Goal: Information Seeking & Learning: Learn about a topic

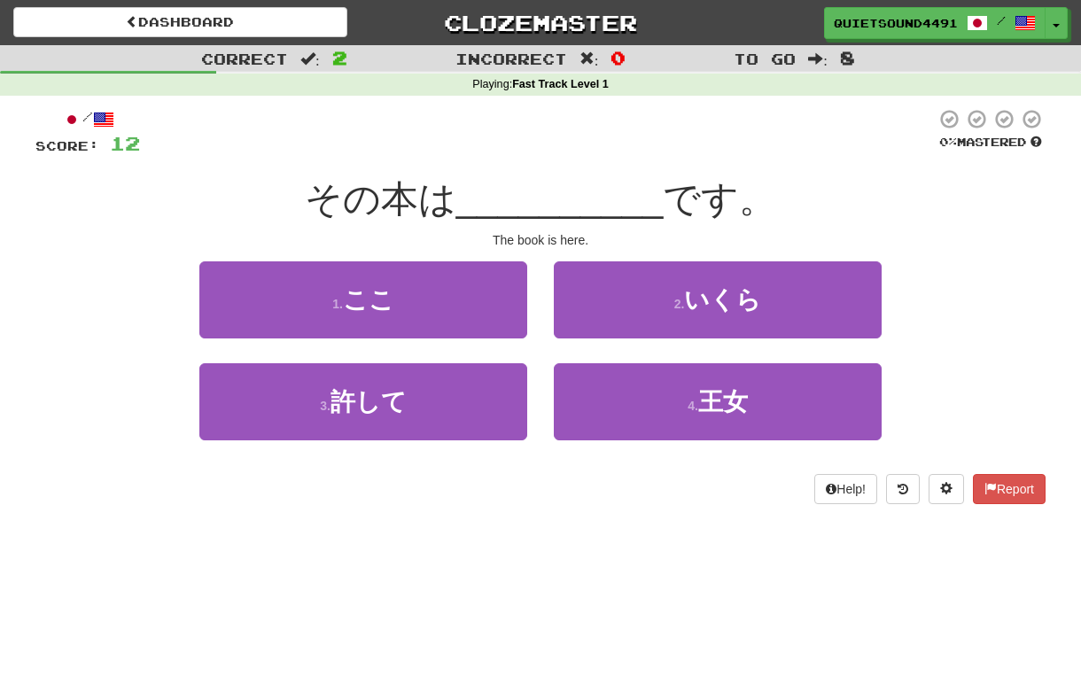
scroll to position [8, 0]
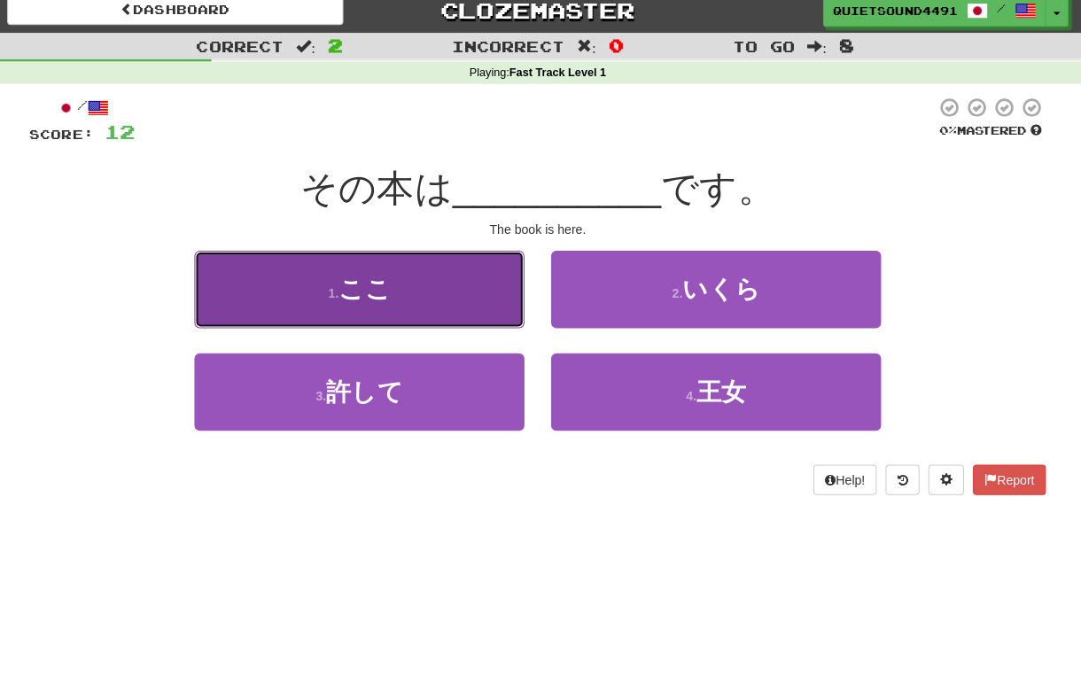
click at [451, 323] on button "1 . ここ" at bounding box center [363, 291] width 328 height 77
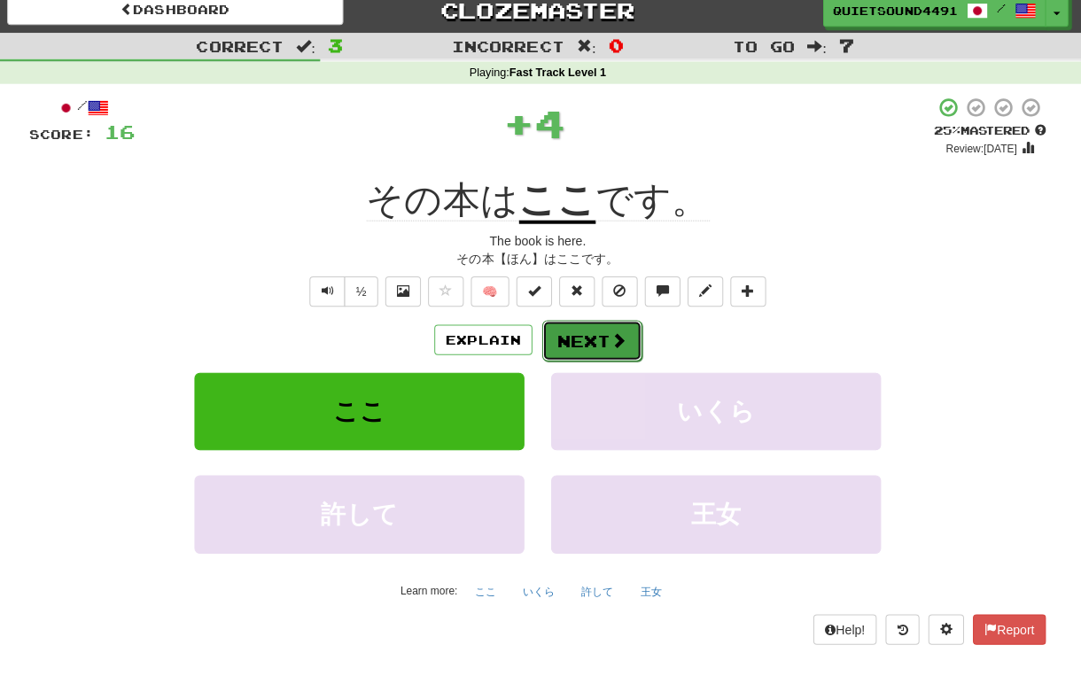
click at [627, 336] on button "Next" at bounding box center [594, 343] width 99 height 41
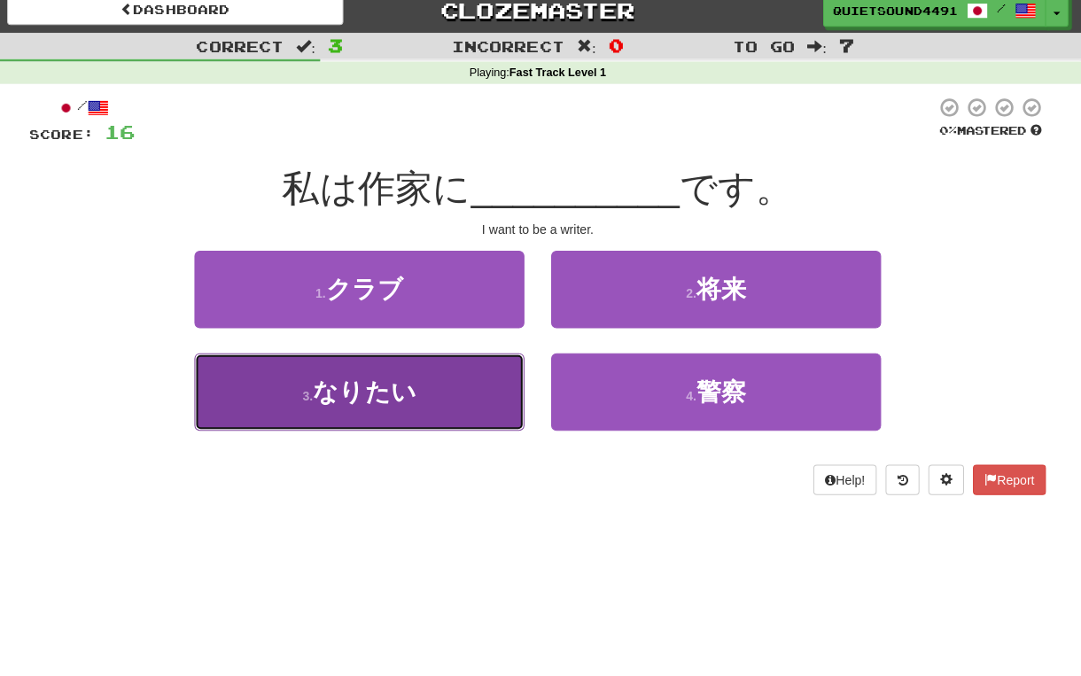
click at [409, 392] on span "なりたい" at bounding box center [368, 393] width 103 height 27
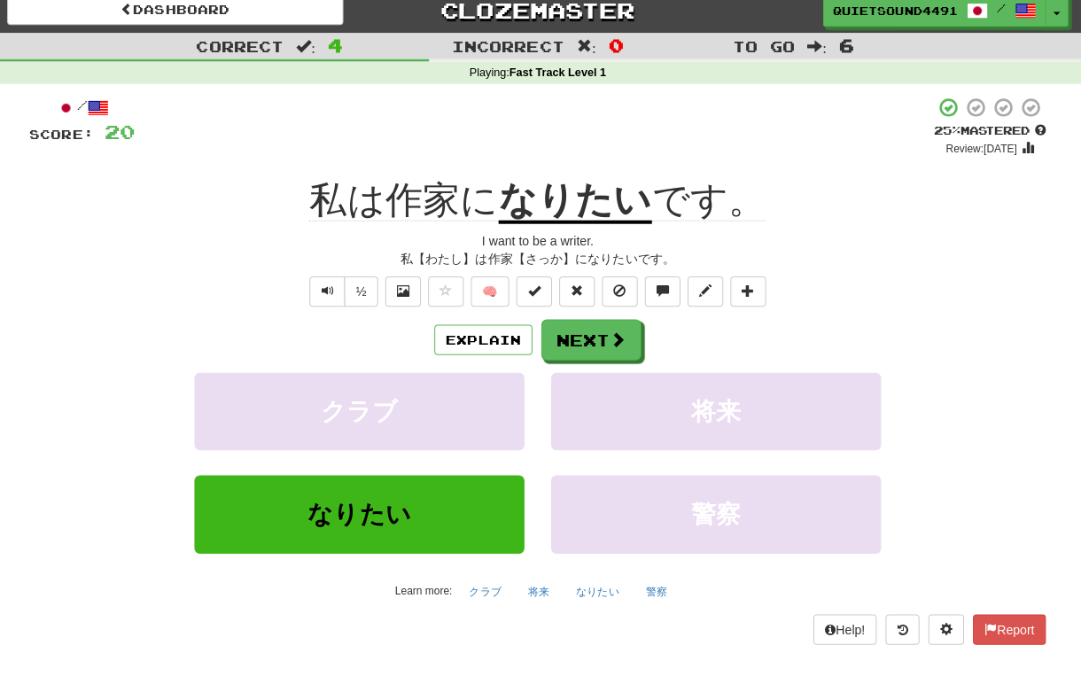
click at [547, 257] on div "私【わたし】は作家【さっか】になりたいです。" at bounding box center [540, 262] width 1010 height 18
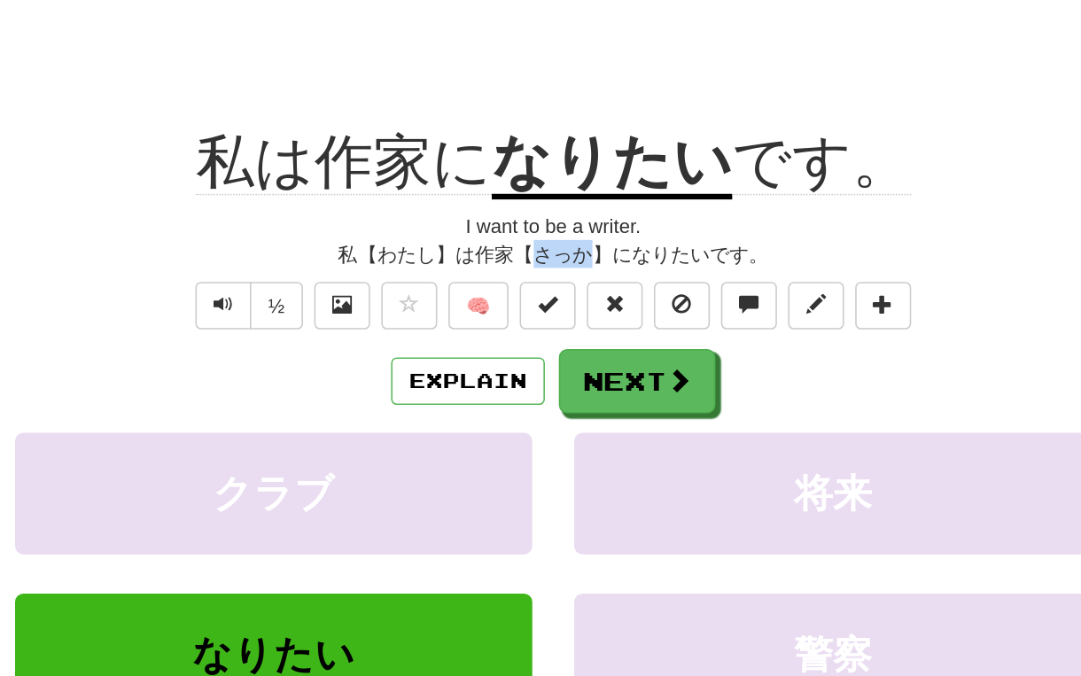
scroll to position [11, 0]
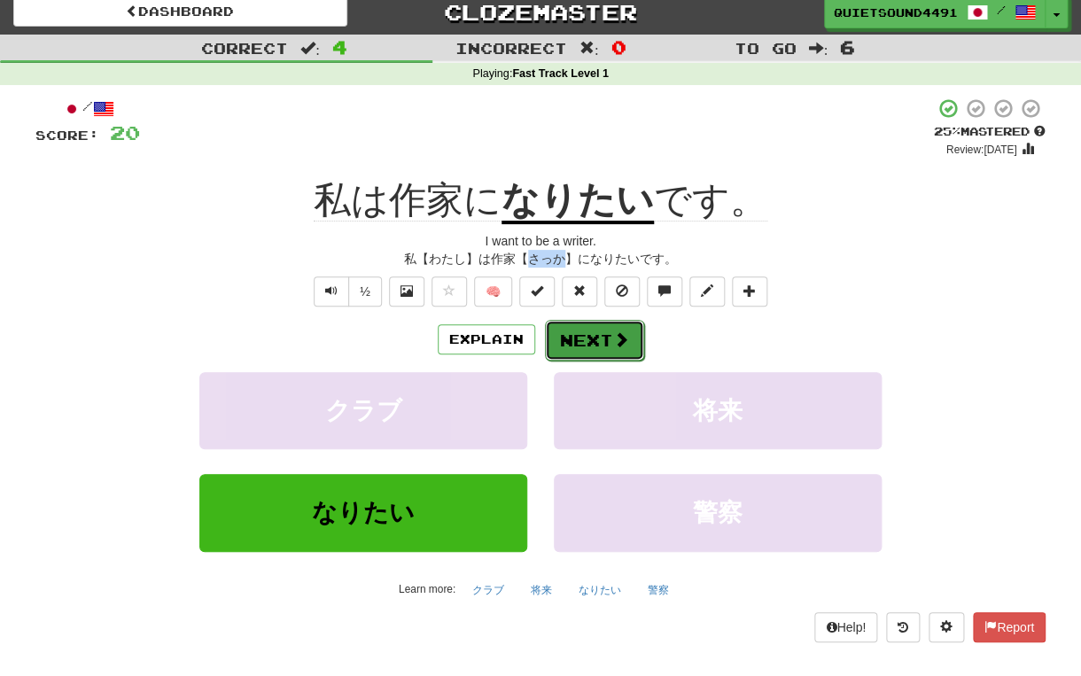
click at [573, 335] on button "Next" at bounding box center [594, 340] width 99 height 41
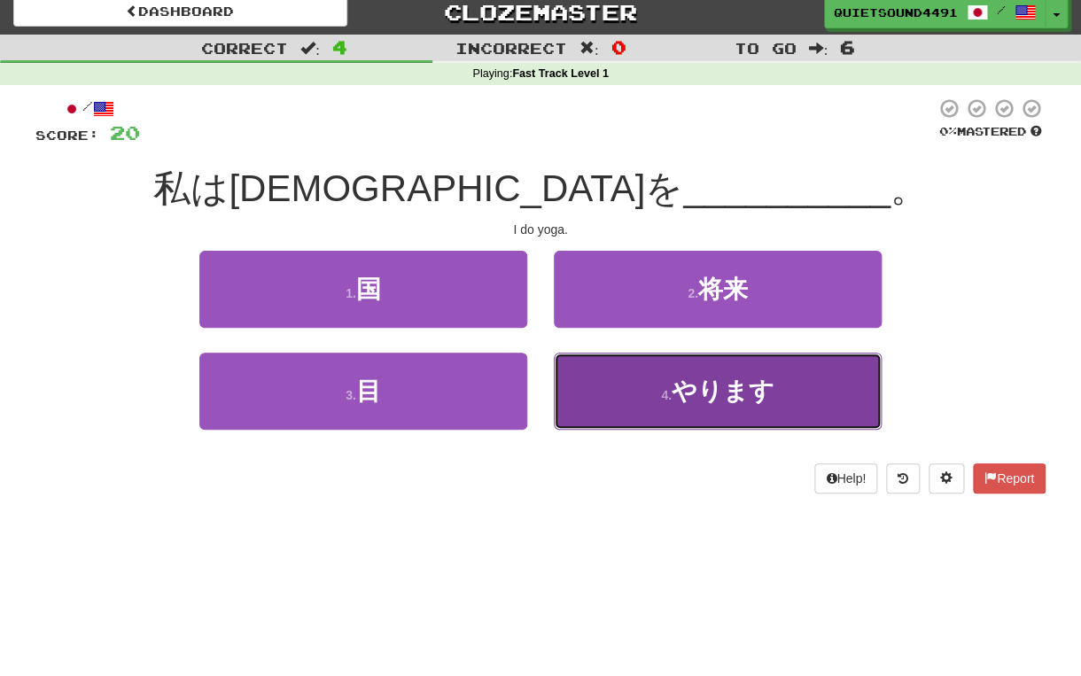
click at [666, 402] on small "4 ." at bounding box center [666, 395] width 11 height 14
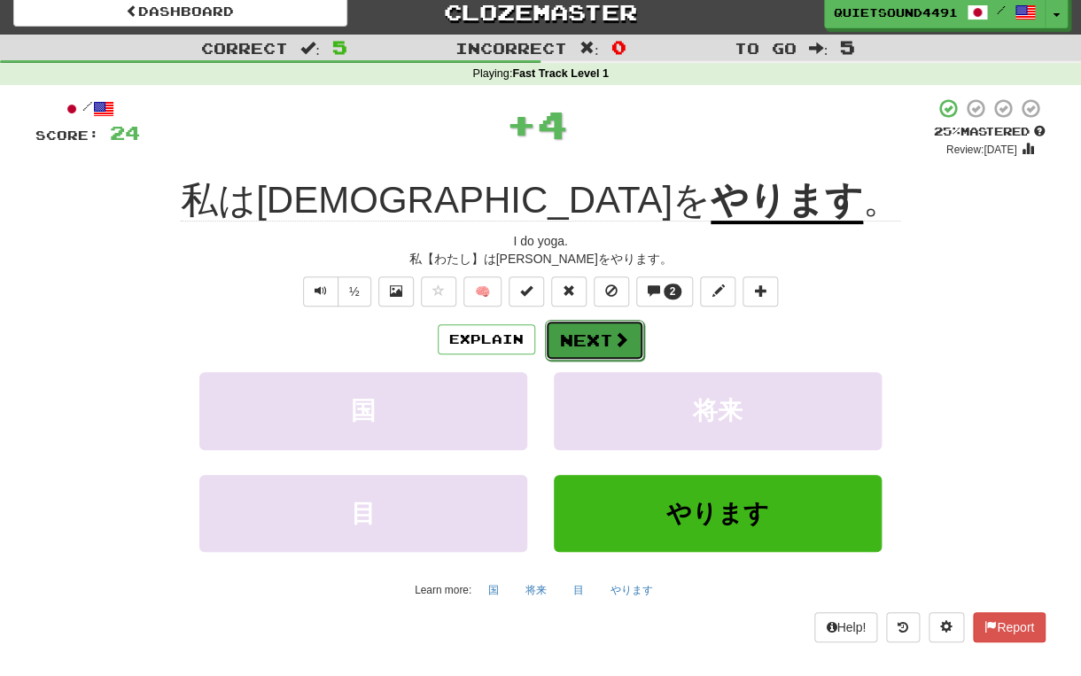
click at [640, 348] on button "Next" at bounding box center [594, 340] width 99 height 41
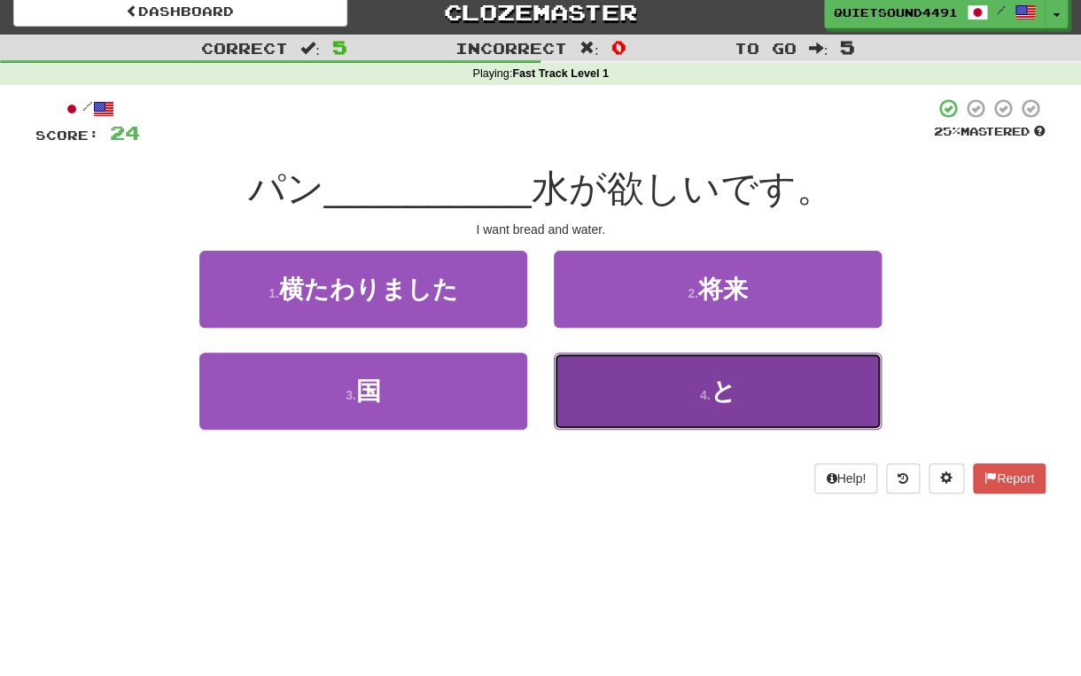
click at [660, 386] on button "4 . と" at bounding box center [718, 391] width 328 height 77
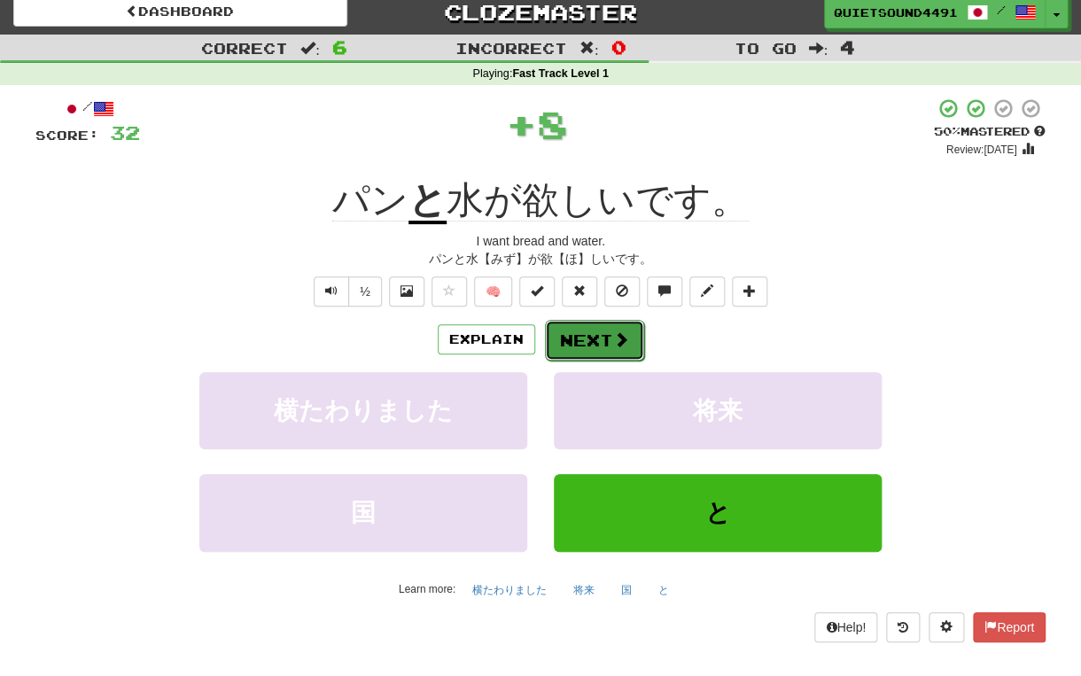
click at [607, 340] on button "Next" at bounding box center [594, 340] width 99 height 41
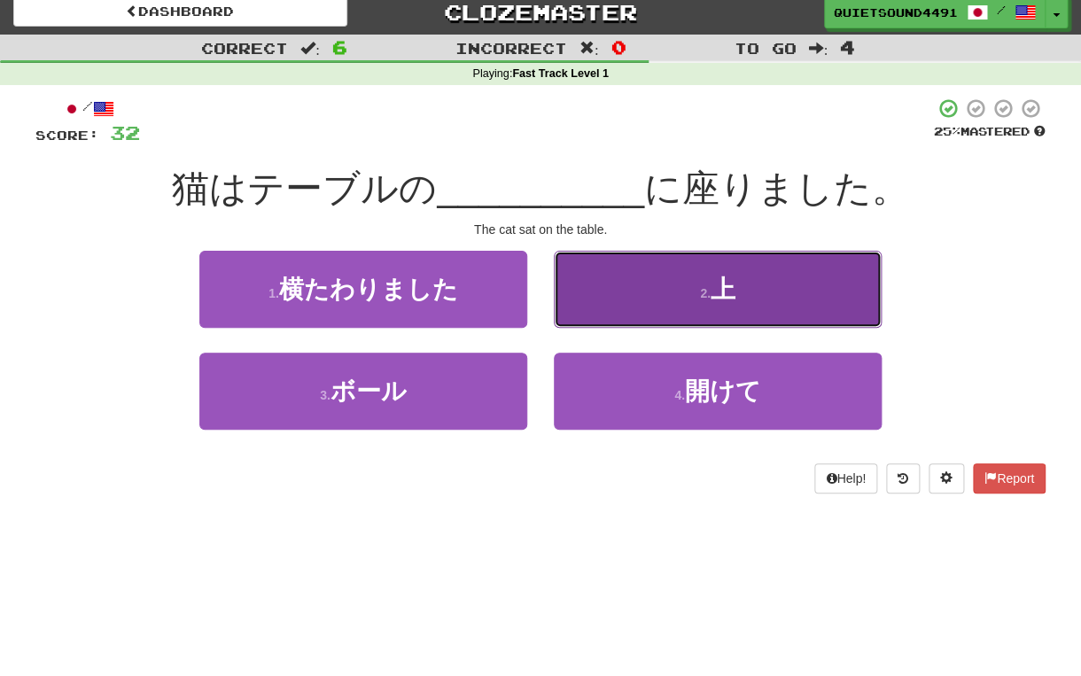
click at [589, 276] on button "2 . 上" at bounding box center [718, 289] width 328 height 77
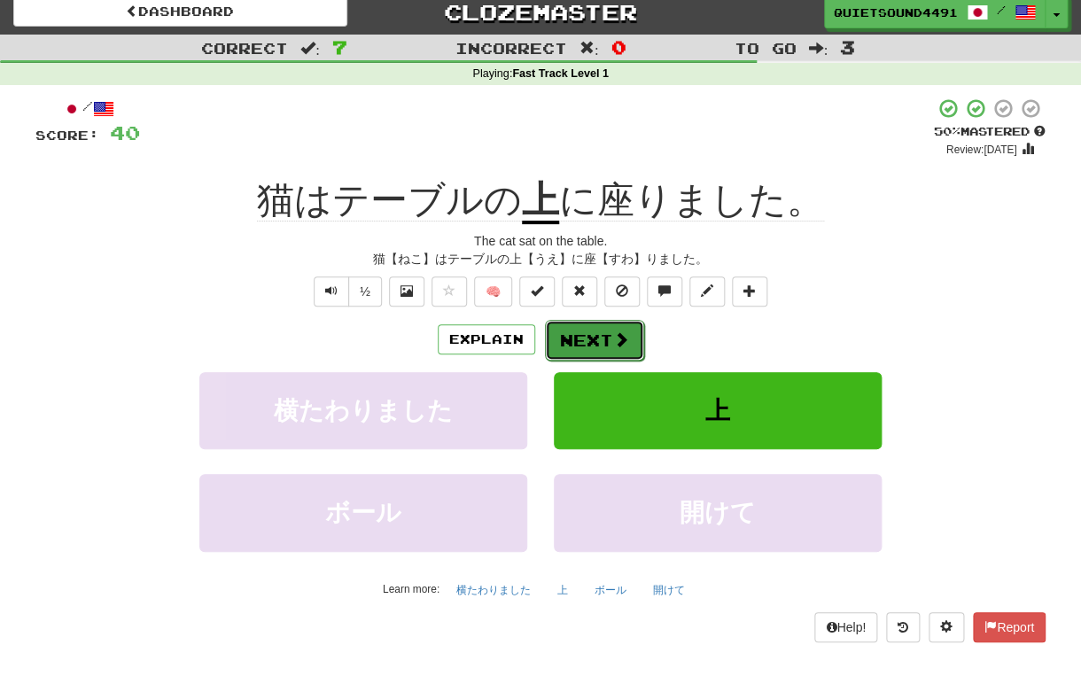
click at [625, 347] on span at bounding box center [621, 339] width 16 height 16
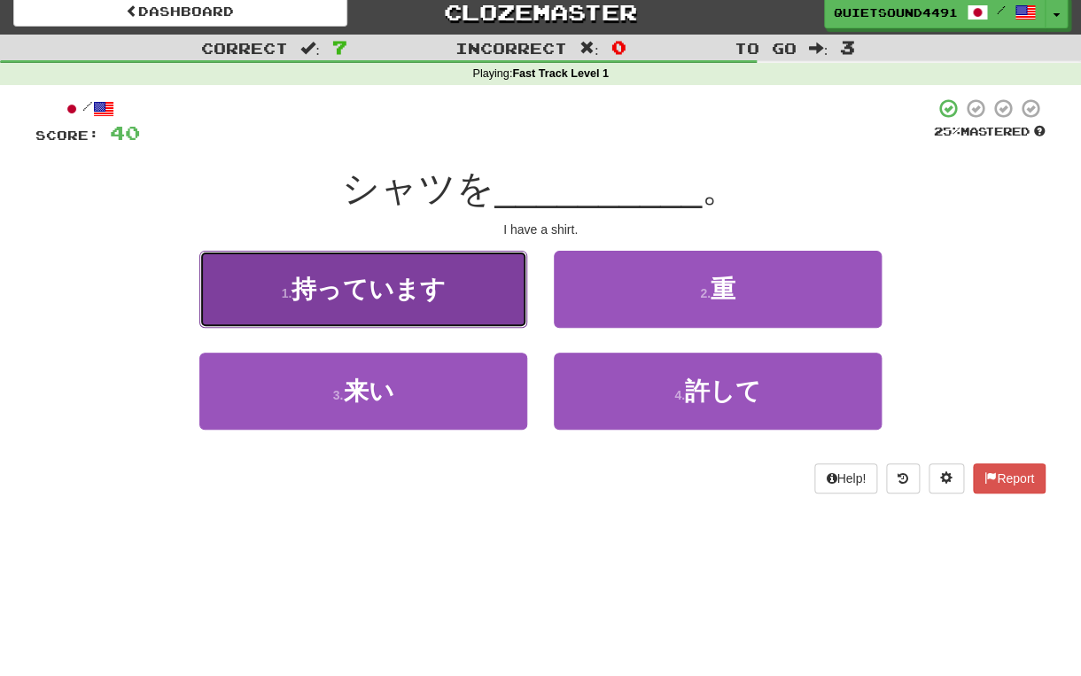
click at [393, 252] on button "1 . 持っています" at bounding box center [363, 289] width 328 height 77
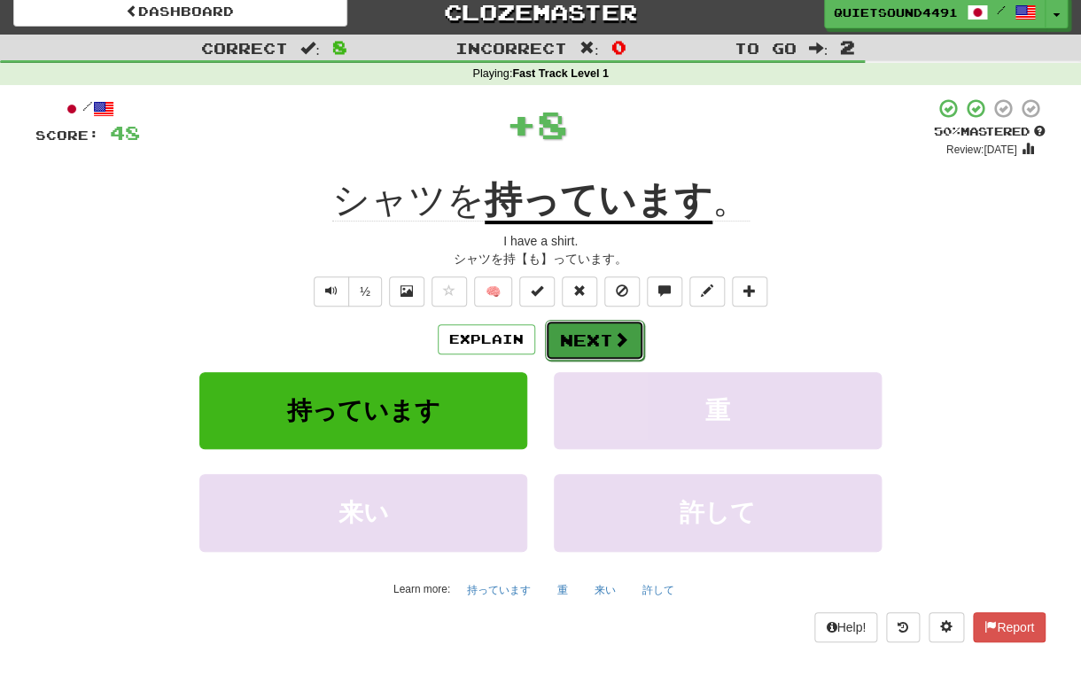
click at [601, 346] on button "Next" at bounding box center [594, 340] width 99 height 41
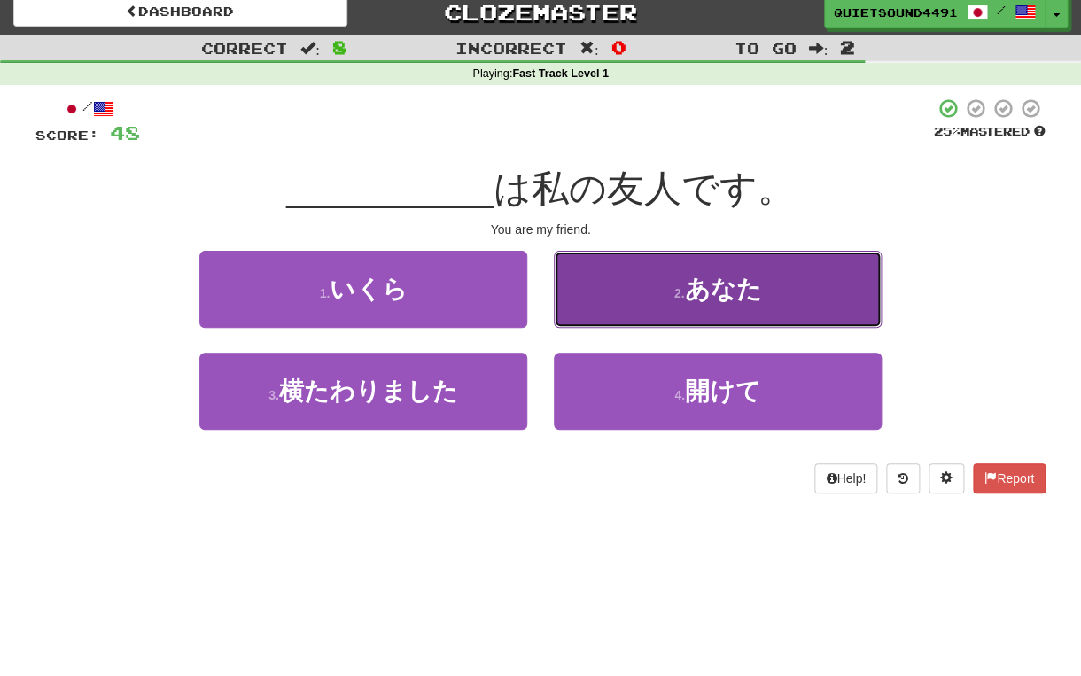
click at [619, 284] on button "2 . あなた" at bounding box center [718, 289] width 328 height 77
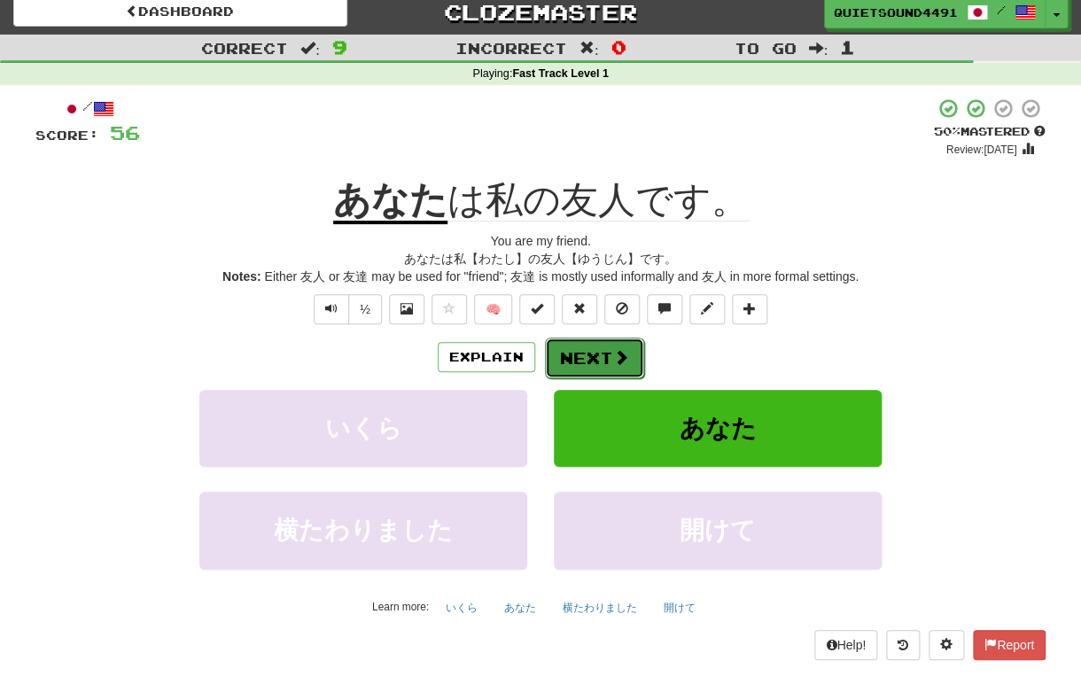
click at [604, 363] on button "Next" at bounding box center [594, 358] width 99 height 41
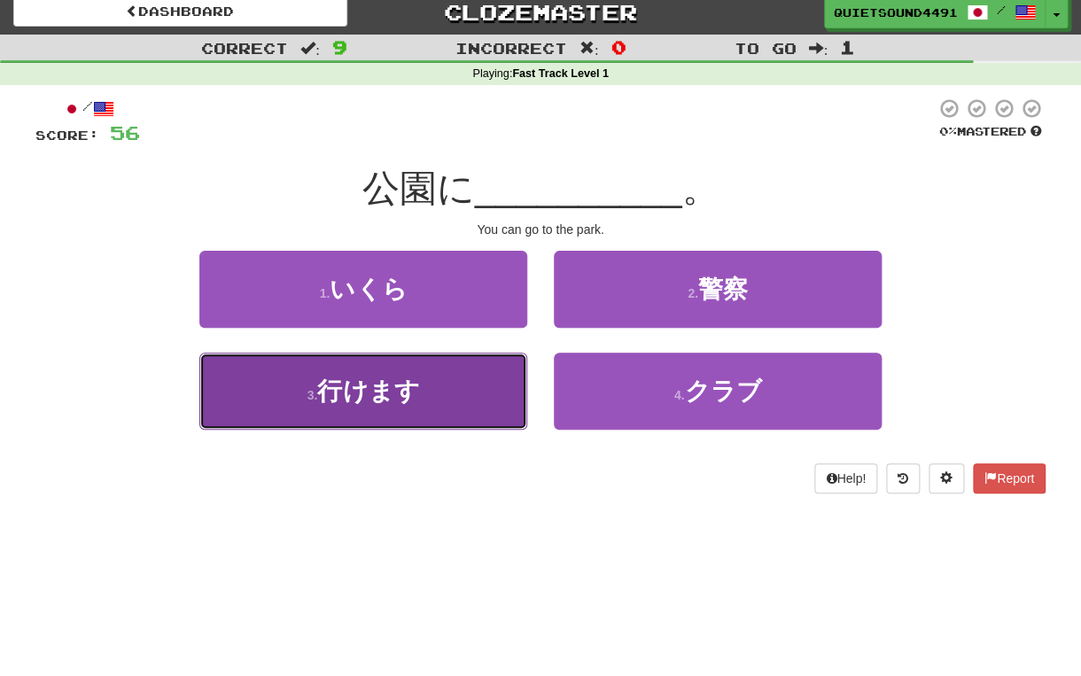
click at [518, 388] on button "3 . 行けます" at bounding box center [363, 391] width 328 height 77
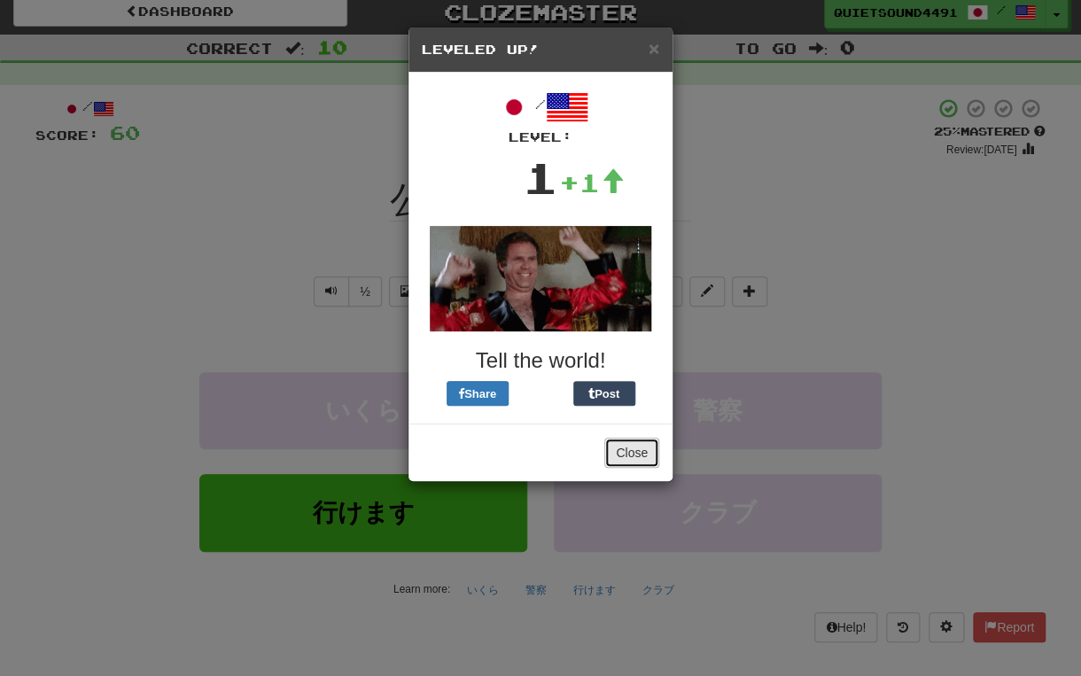
click at [637, 452] on button "Close" at bounding box center [631, 453] width 55 height 30
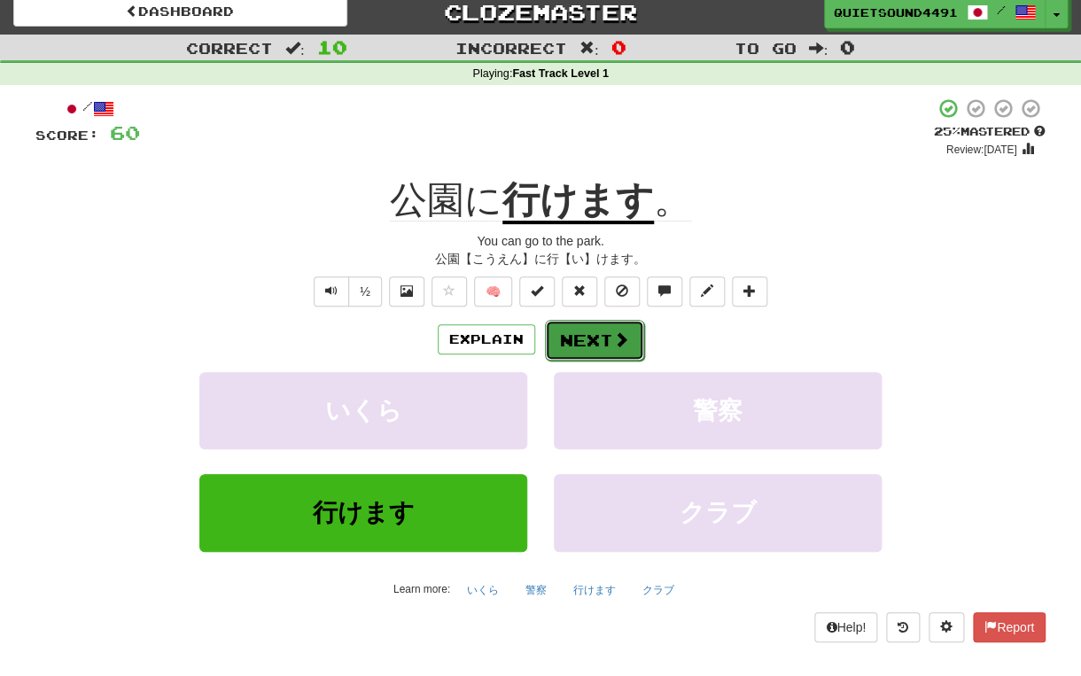
click at [631, 333] on button "Next" at bounding box center [594, 340] width 99 height 41
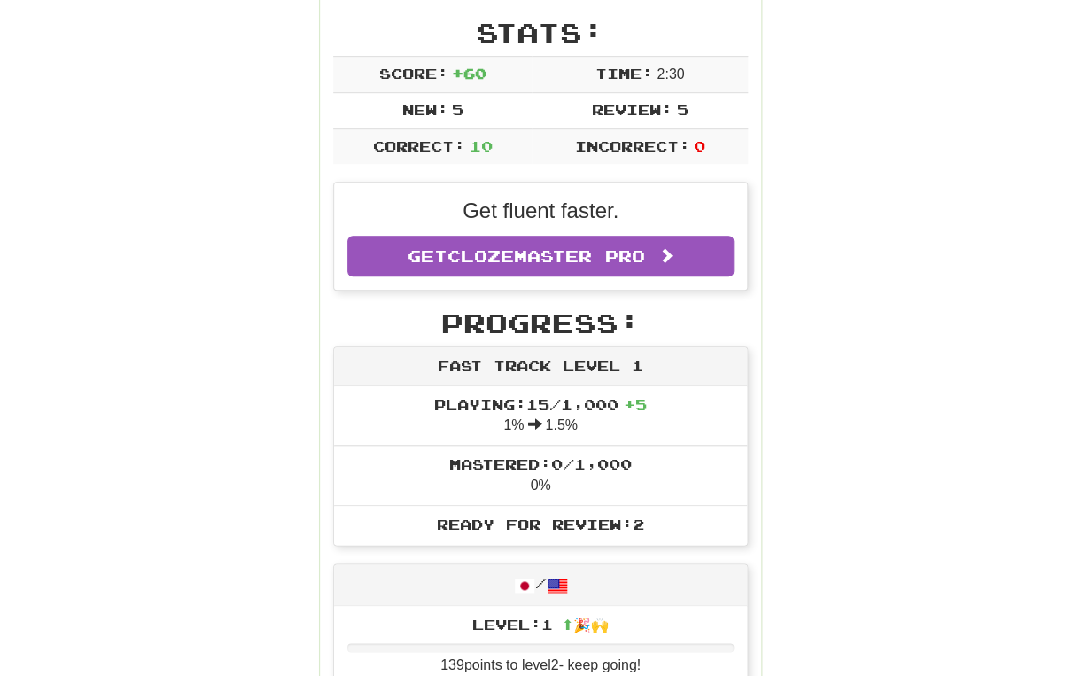
scroll to position [0, 0]
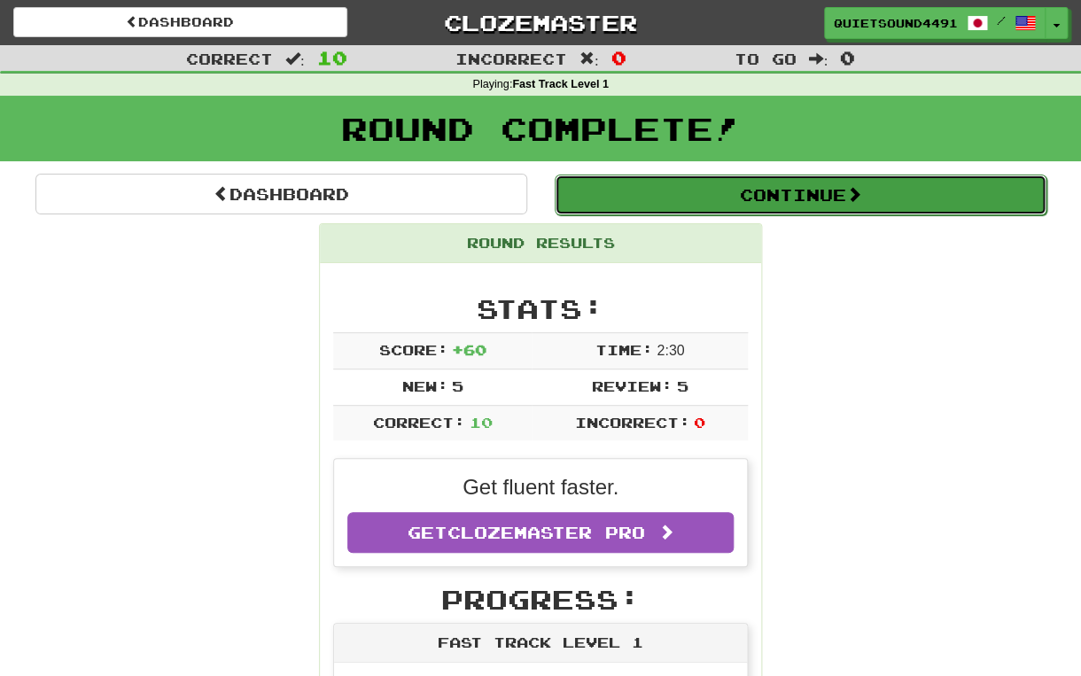
click at [677, 205] on button "Continue" at bounding box center [801, 195] width 492 height 41
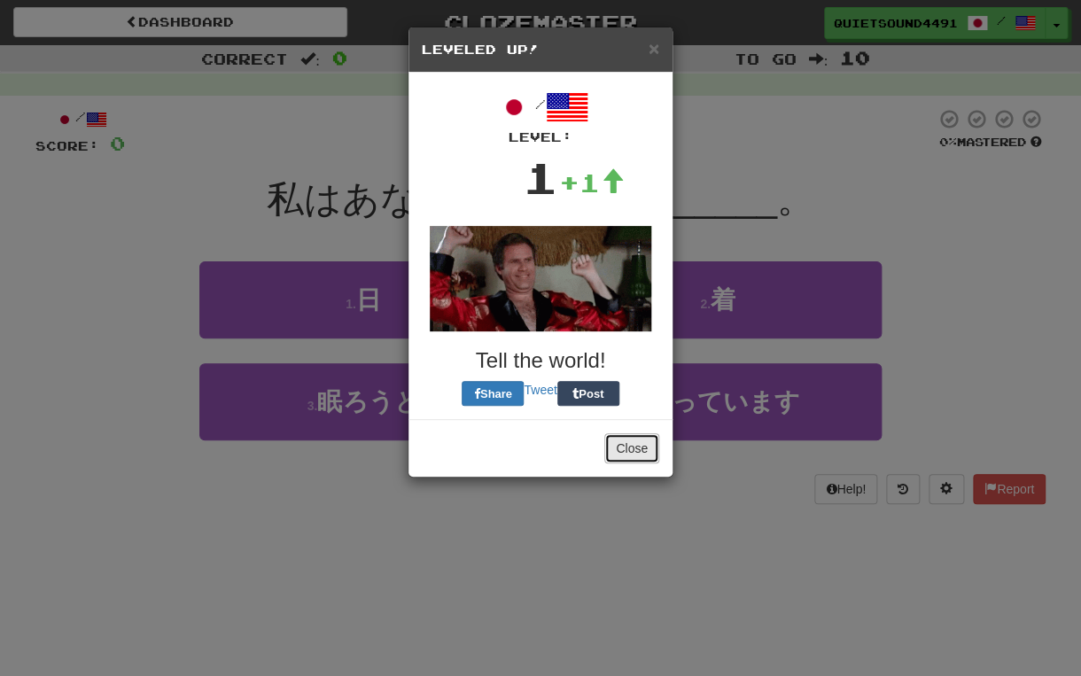
click at [650, 453] on button "Close" at bounding box center [631, 448] width 55 height 30
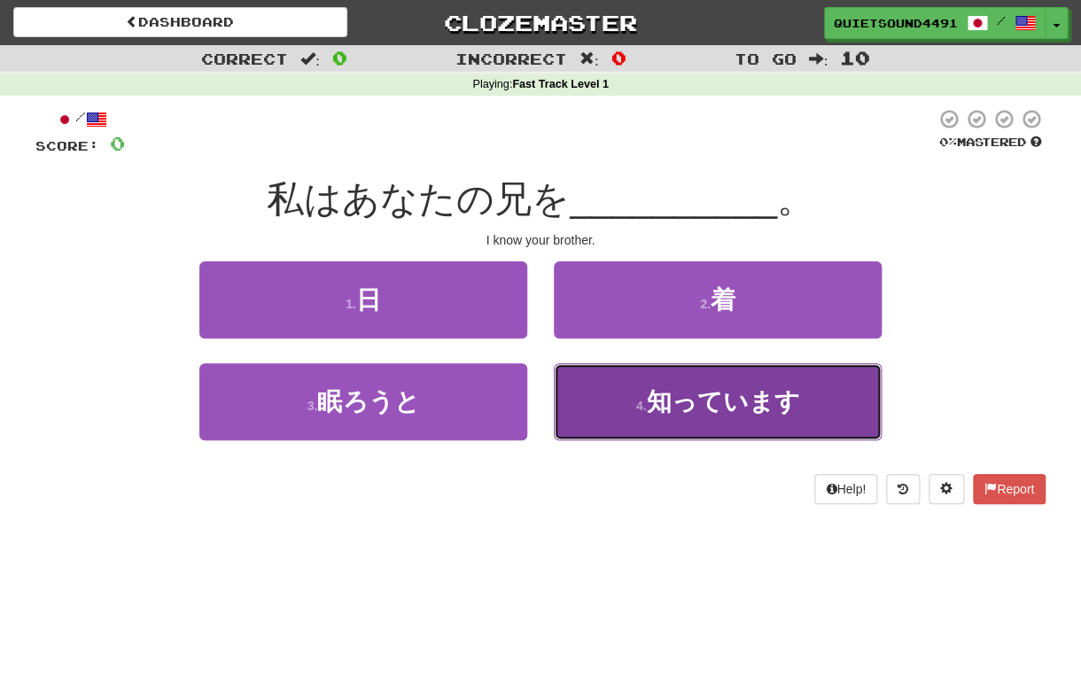
click at [642, 370] on button "4 . 知っています" at bounding box center [718, 401] width 328 height 77
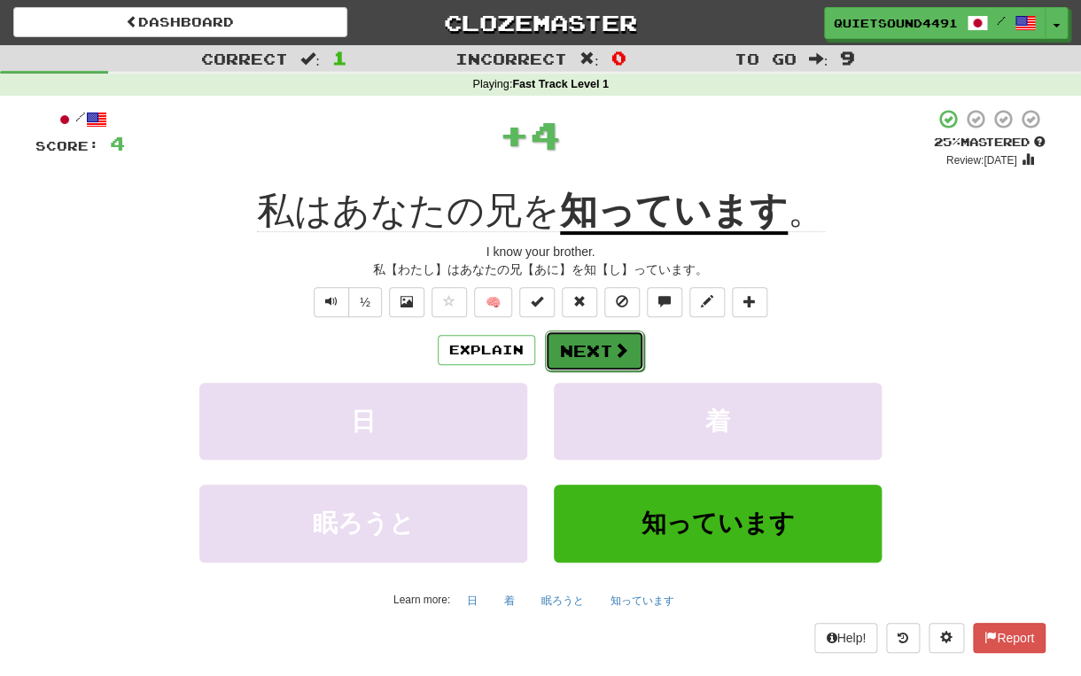
click at [620, 331] on button "Next" at bounding box center [594, 351] width 99 height 41
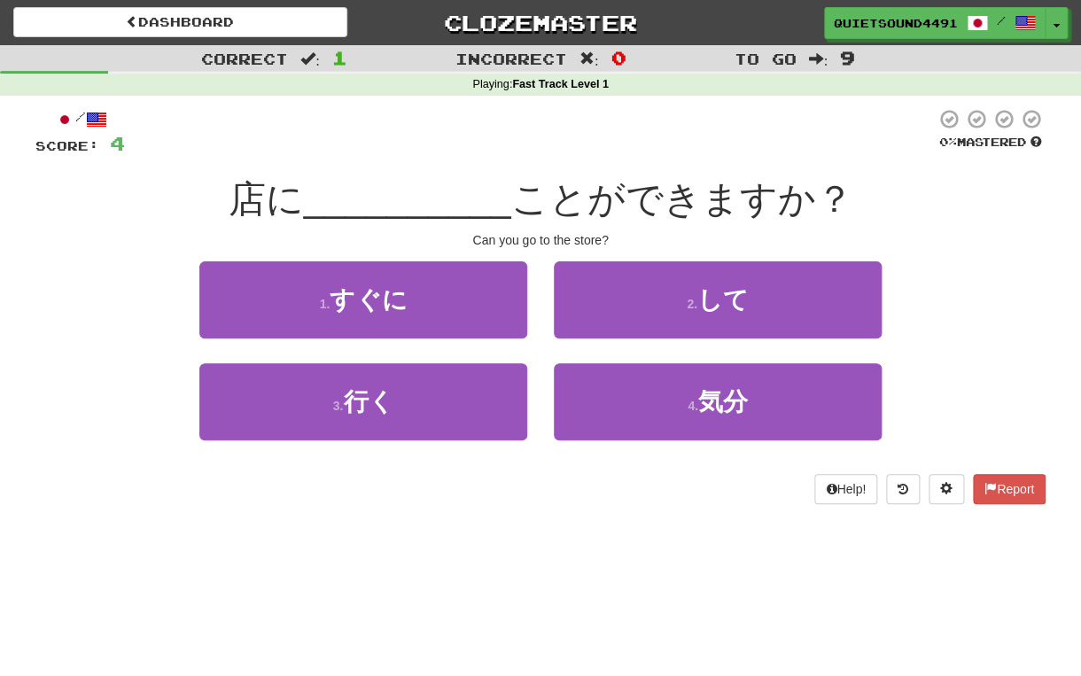
click at [409, 363] on div "1 . すぐに" at bounding box center [363, 312] width 354 height 102
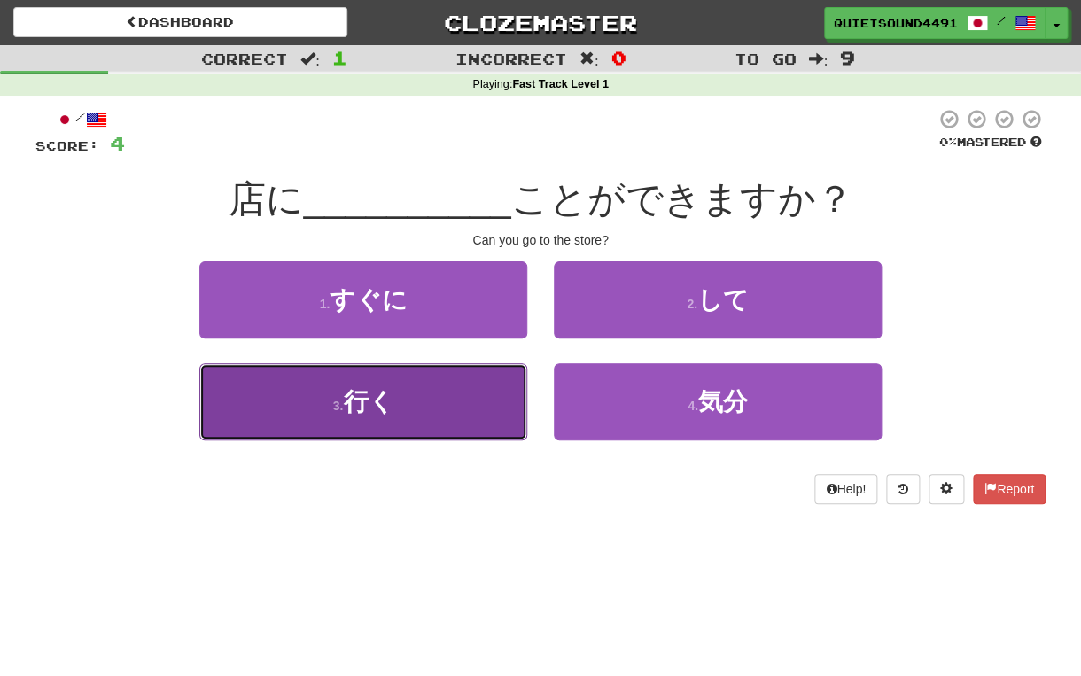
click at [409, 390] on button "3 . 行く" at bounding box center [363, 401] width 328 height 77
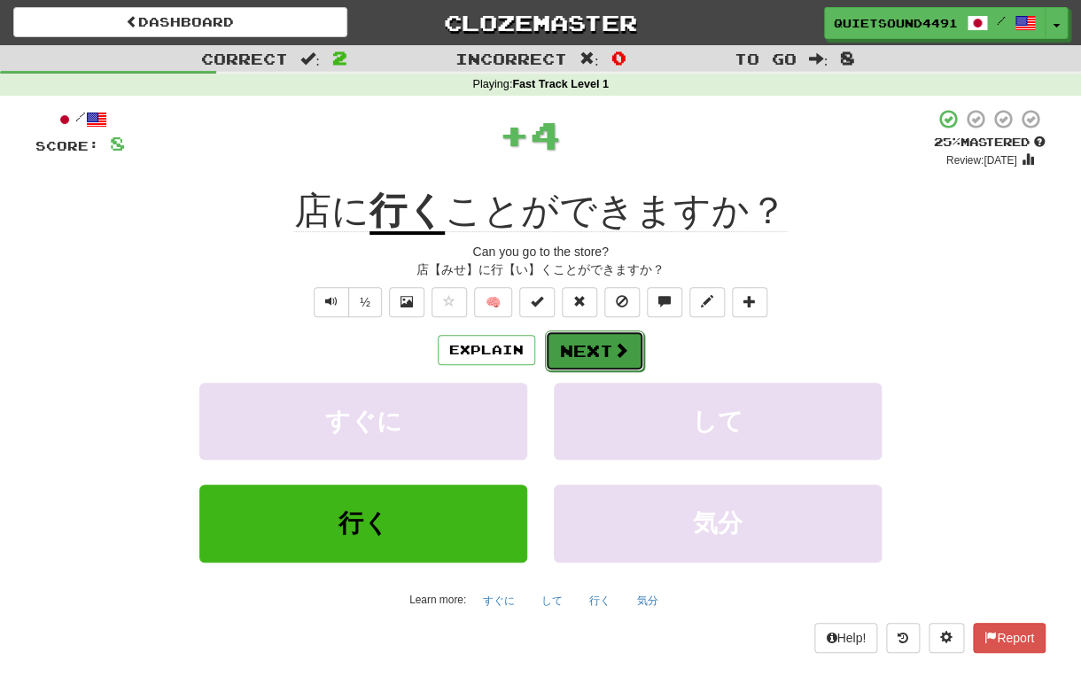
click at [613, 352] on span at bounding box center [621, 350] width 16 height 16
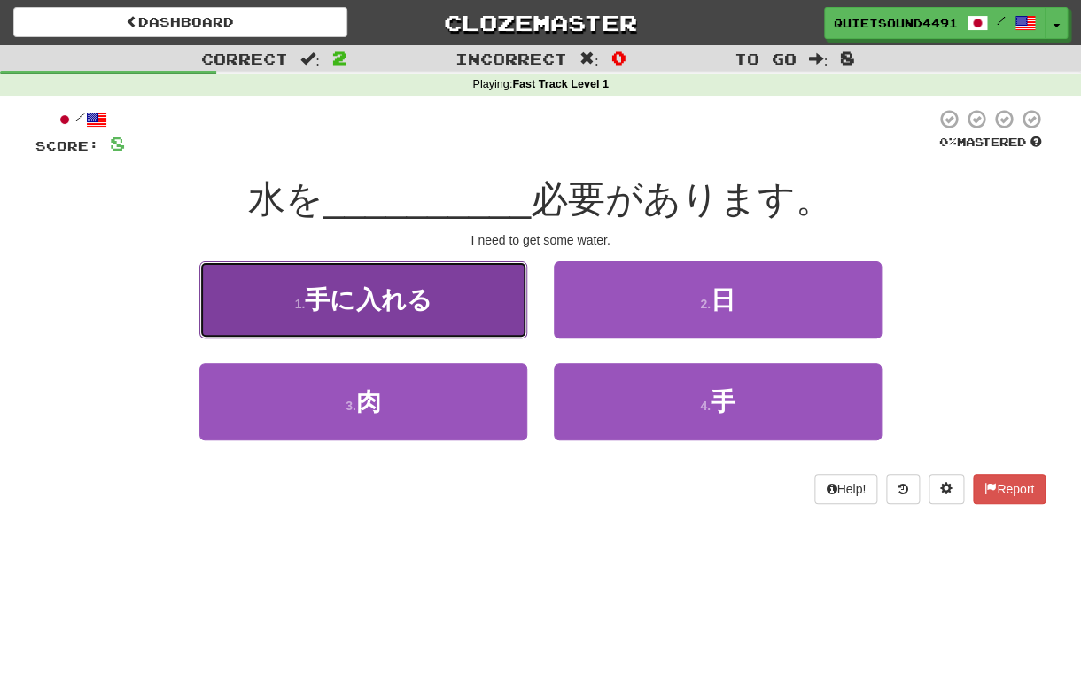
click at [490, 308] on button "1 . 手に入れる" at bounding box center [363, 299] width 328 height 77
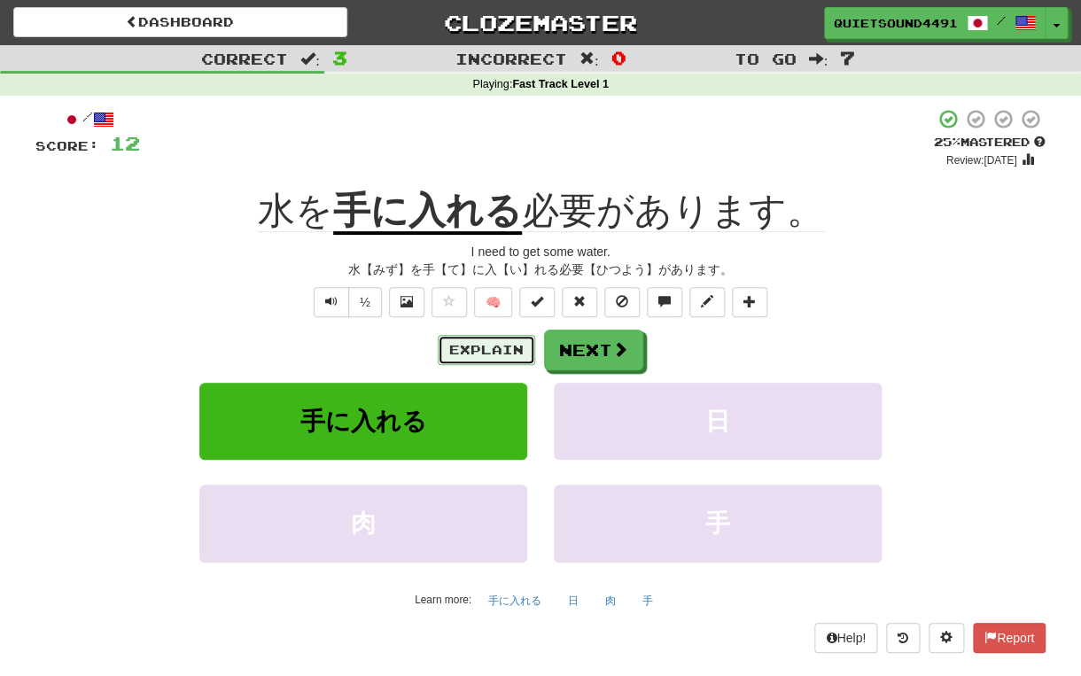
click at [493, 344] on button "Explain" at bounding box center [486, 350] width 97 height 30
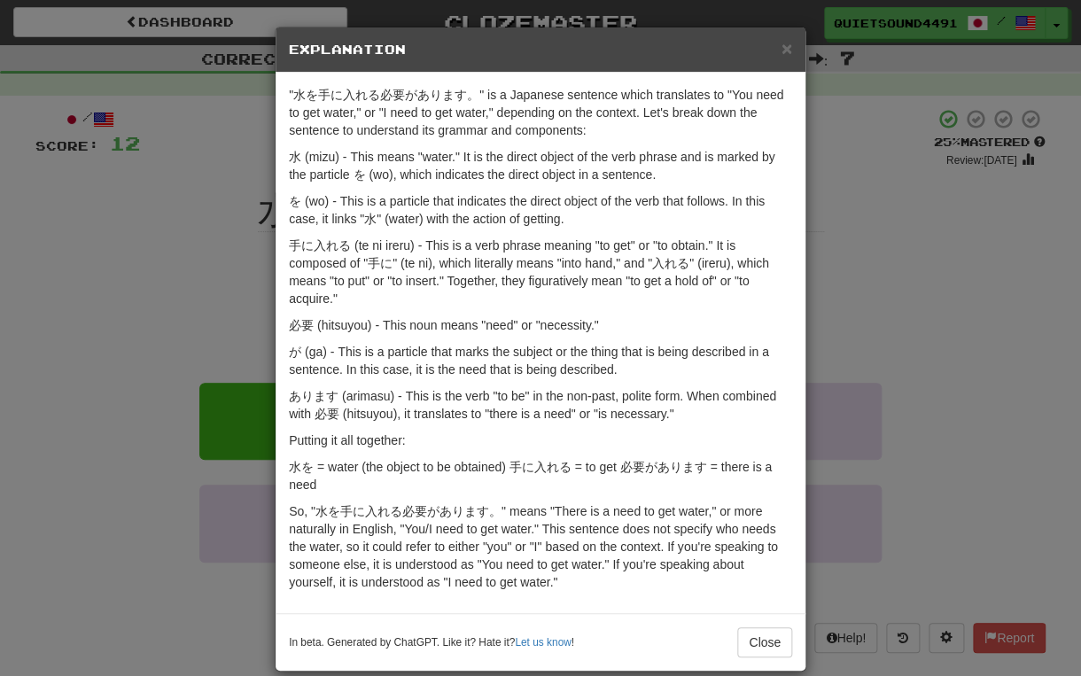
click at [850, 325] on div "× Explanation "水を手に入れる必要があります。" is a Japanese sentence which translates to "You…" at bounding box center [540, 338] width 1081 height 676
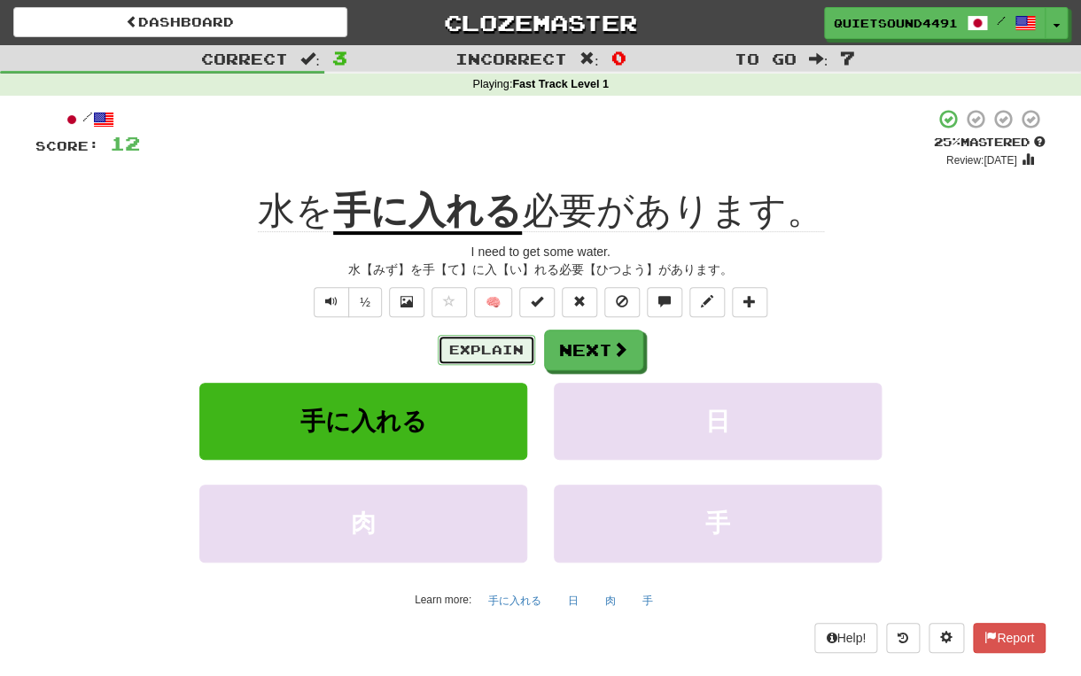
click at [501, 348] on button "Explain" at bounding box center [486, 350] width 97 height 30
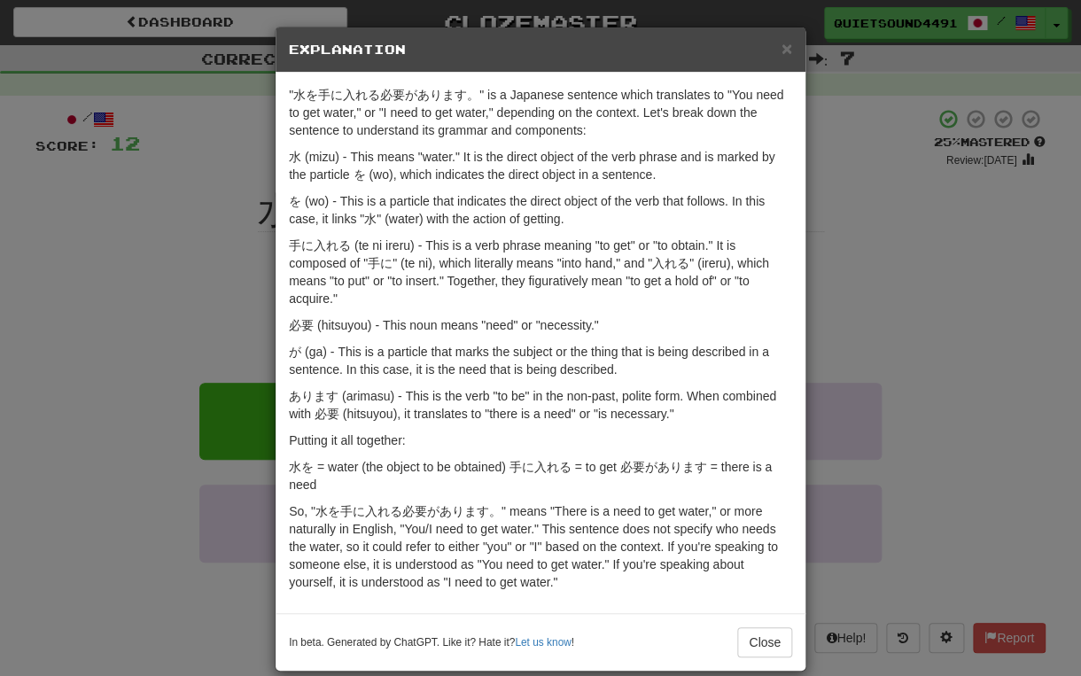
click at [237, 303] on div "× Explanation "水を手に入れる必要があります。" is a Japanese sentence which translates to "You…" at bounding box center [540, 338] width 1081 height 676
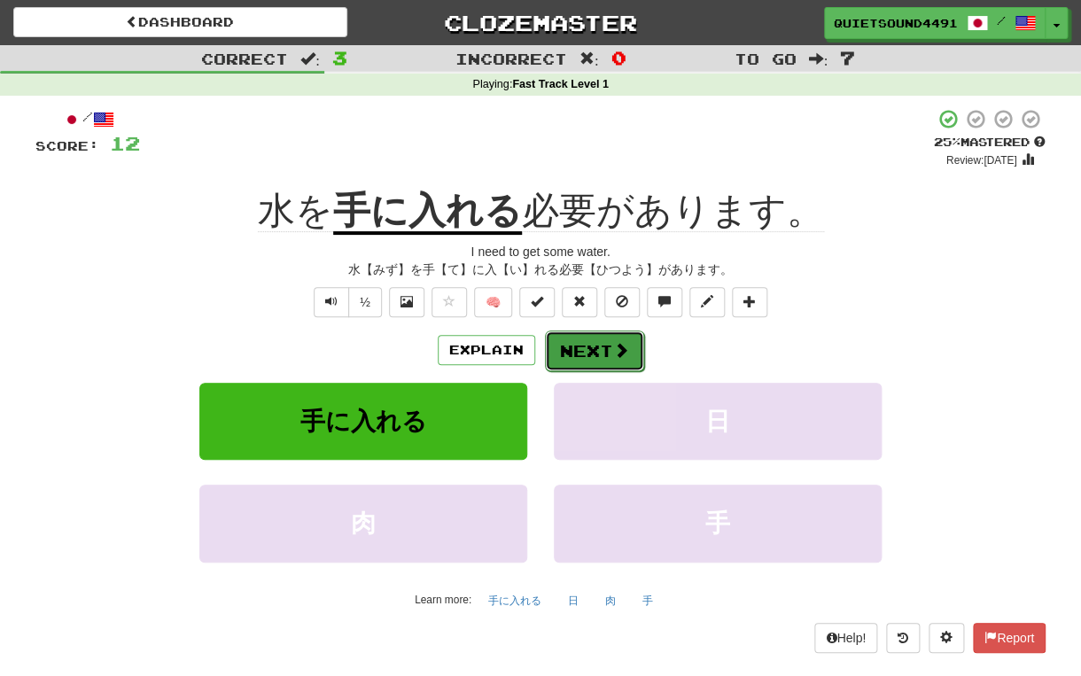
click at [595, 352] on button "Next" at bounding box center [594, 351] width 99 height 41
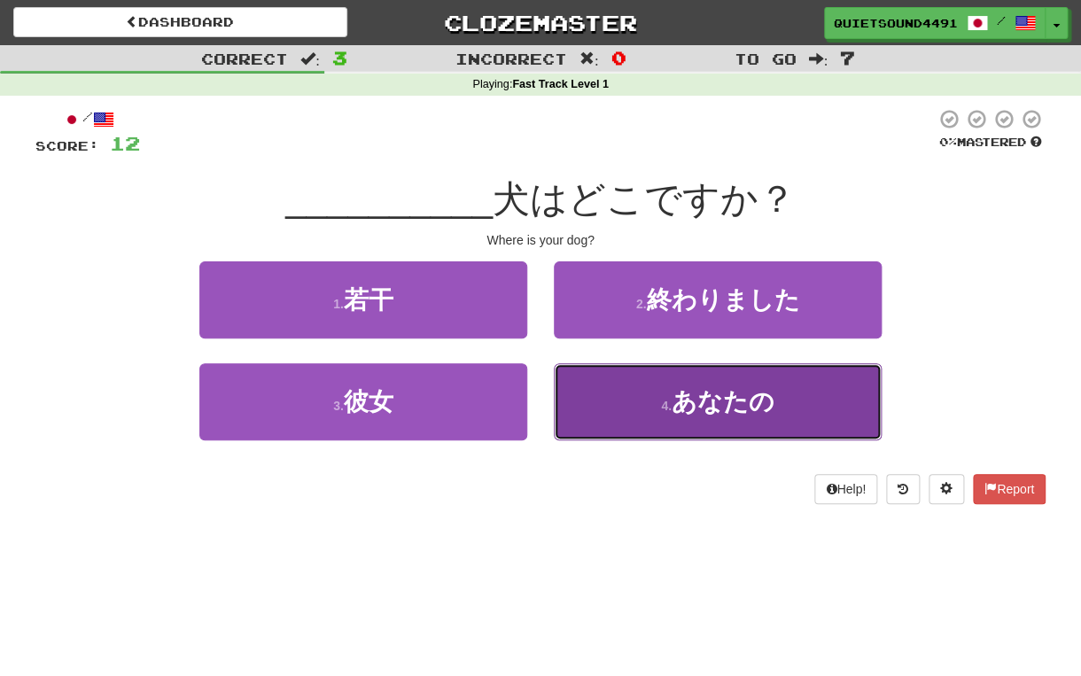
click at [650, 416] on button "4 . あなたの" at bounding box center [718, 401] width 328 height 77
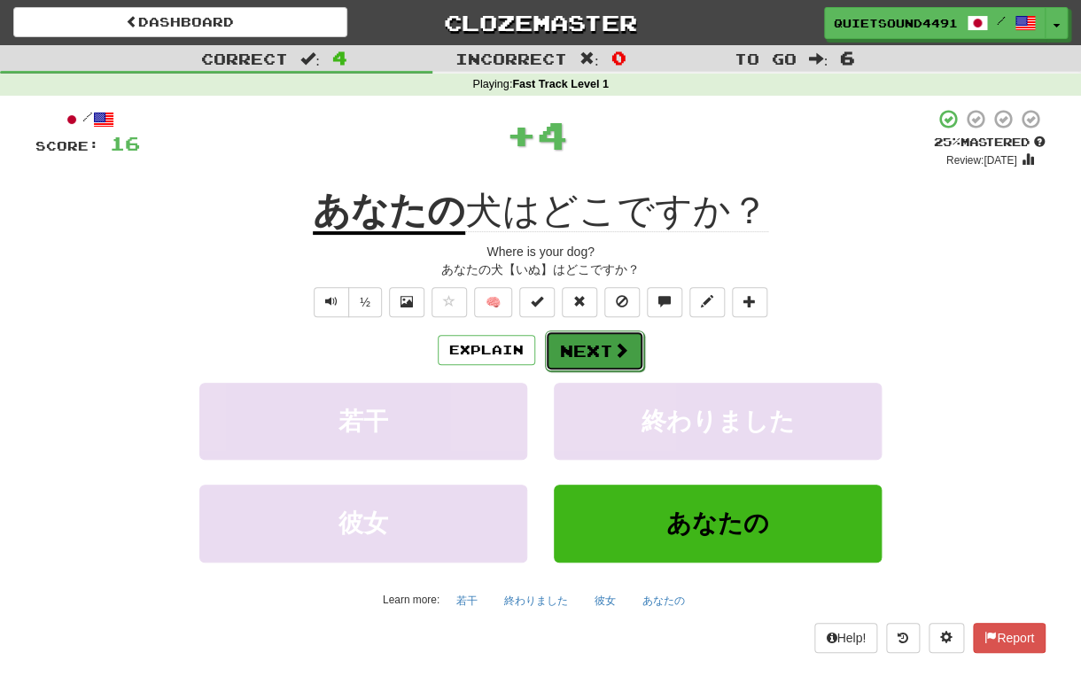
click at [584, 354] on button "Next" at bounding box center [594, 351] width 99 height 41
